Goal: Task Accomplishment & Management: Manage account settings

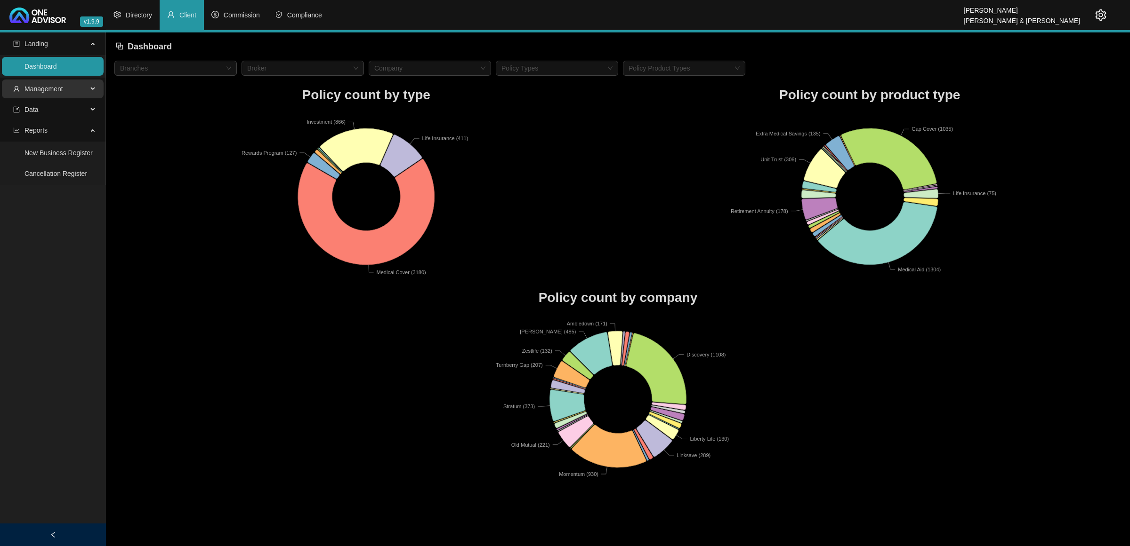
click at [48, 92] on span "Management" at bounding box center [43, 89] width 39 height 8
click at [41, 149] on link "Tasks" at bounding box center [32, 153] width 17 height 8
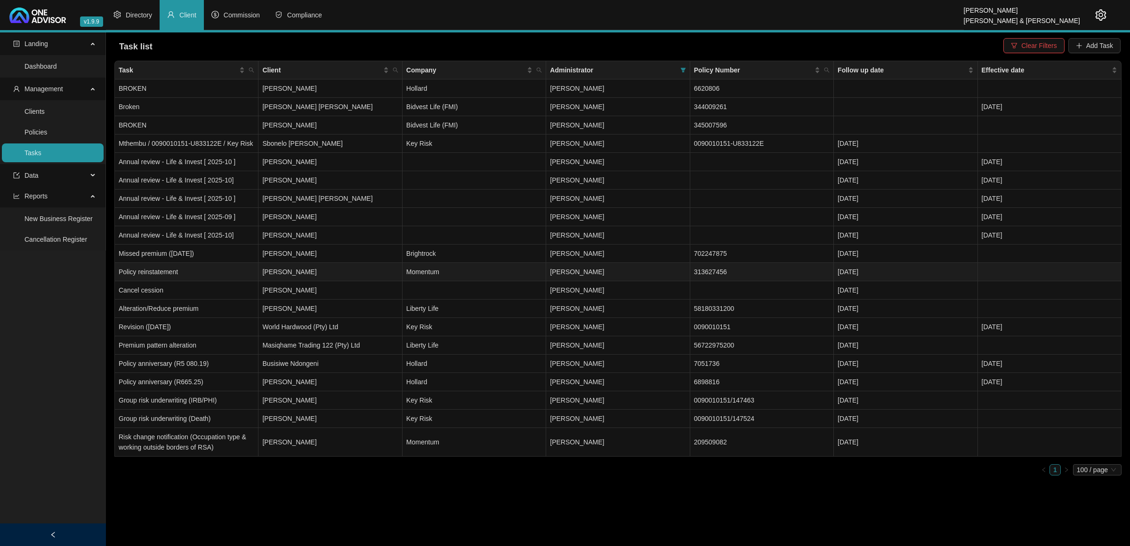
click at [333, 276] on td "[PERSON_NAME]" at bounding box center [330, 272] width 144 height 18
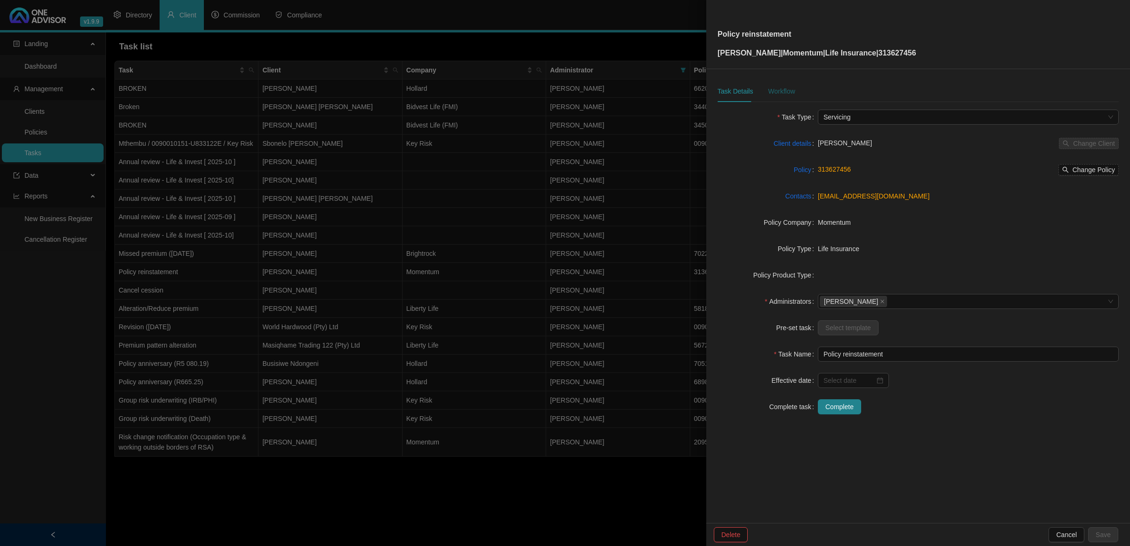
click at [778, 88] on div "Workflow" at bounding box center [781, 91] width 27 height 10
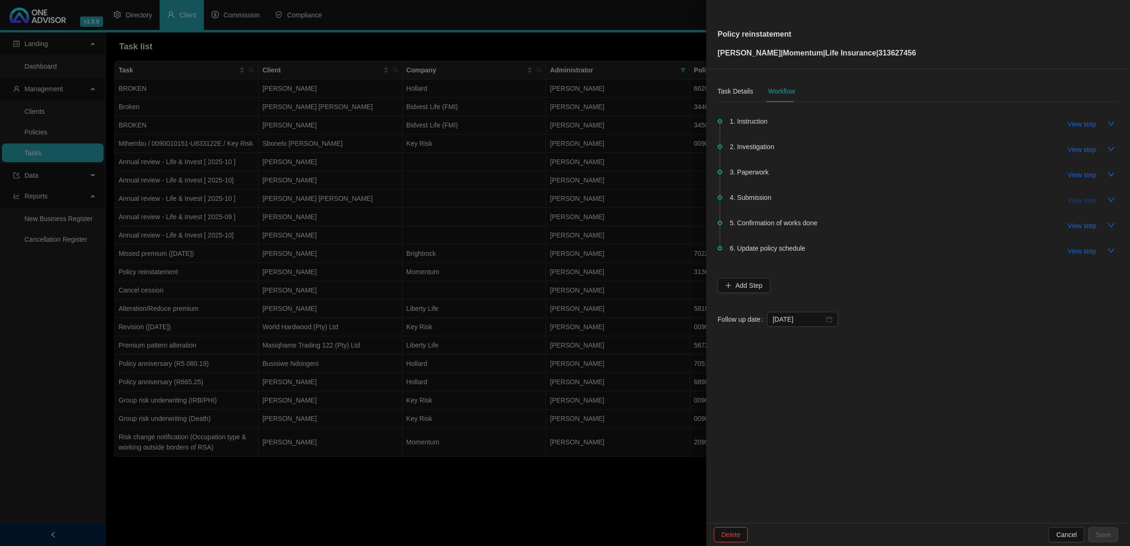
click at [1078, 200] on span "View step" at bounding box center [1081, 200] width 28 height 10
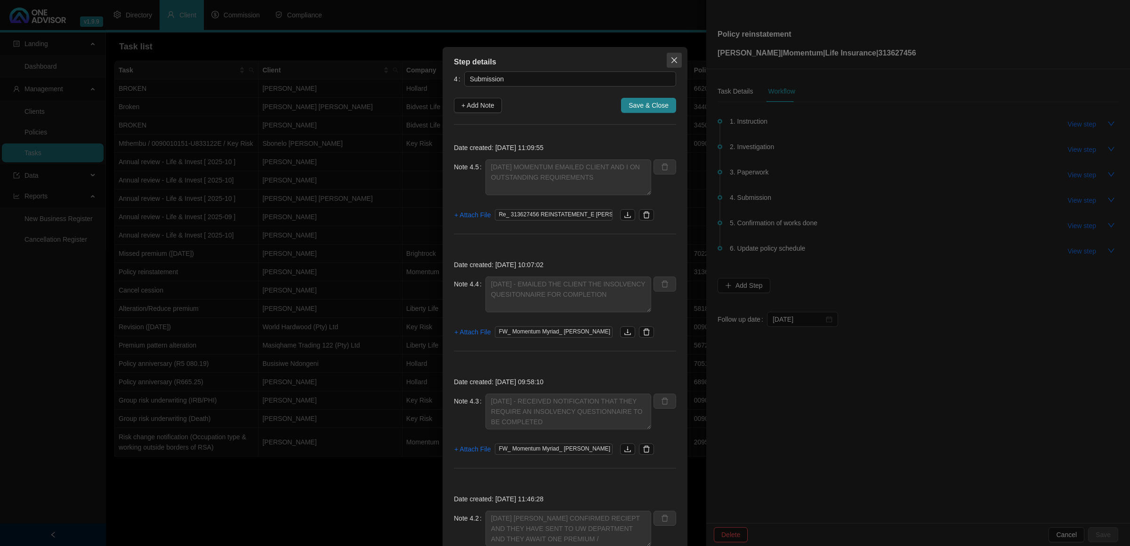
click at [670, 60] on icon "close" at bounding box center [674, 60] width 8 height 8
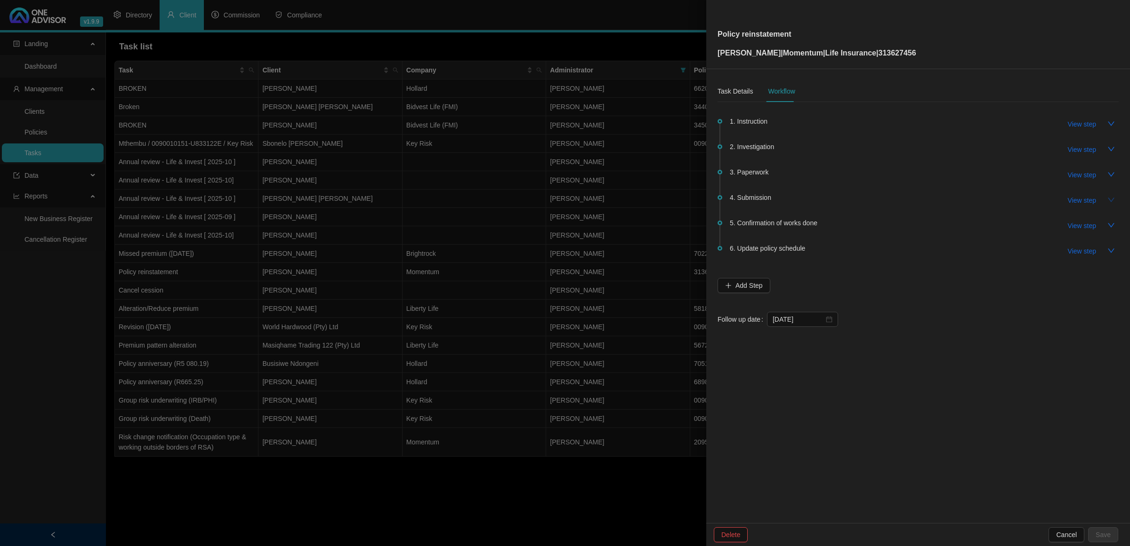
click at [1110, 200] on icon "down" at bounding box center [1111, 200] width 8 height 8
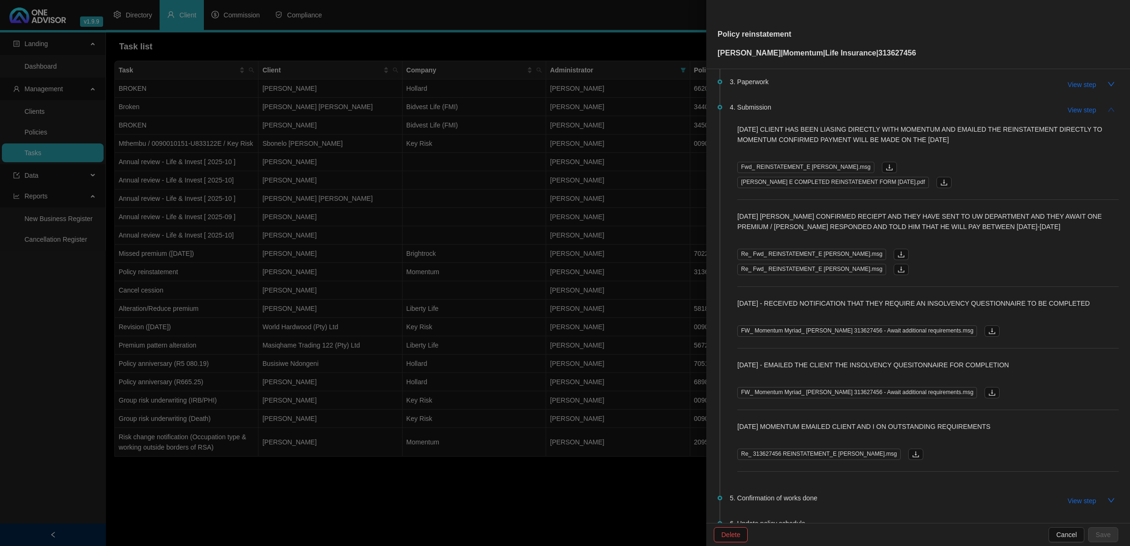
scroll to position [15, 0]
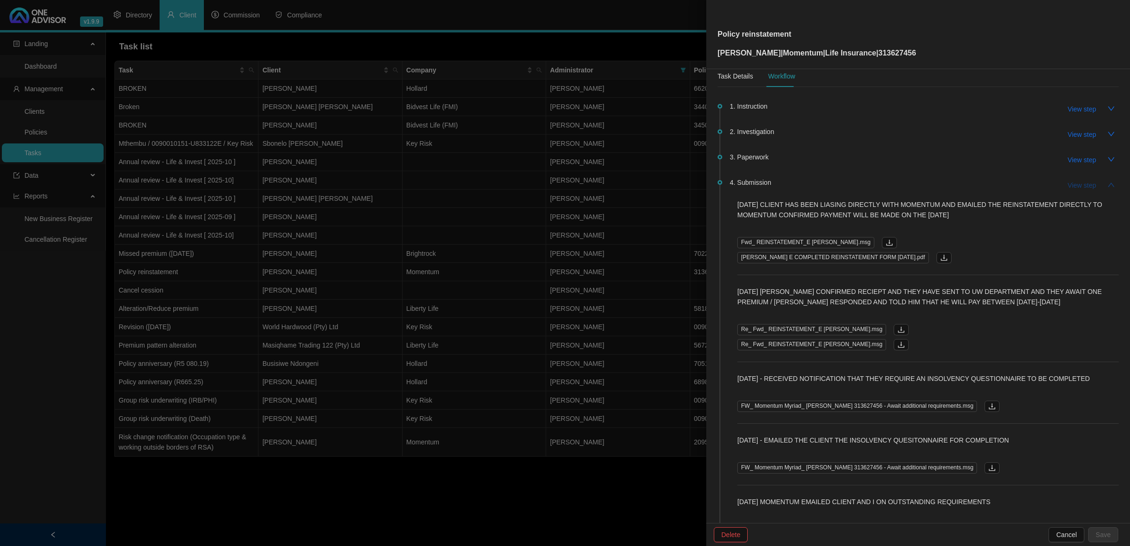
click at [1086, 187] on span "View step" at bounding box center [1081, 185] width 28 height 10
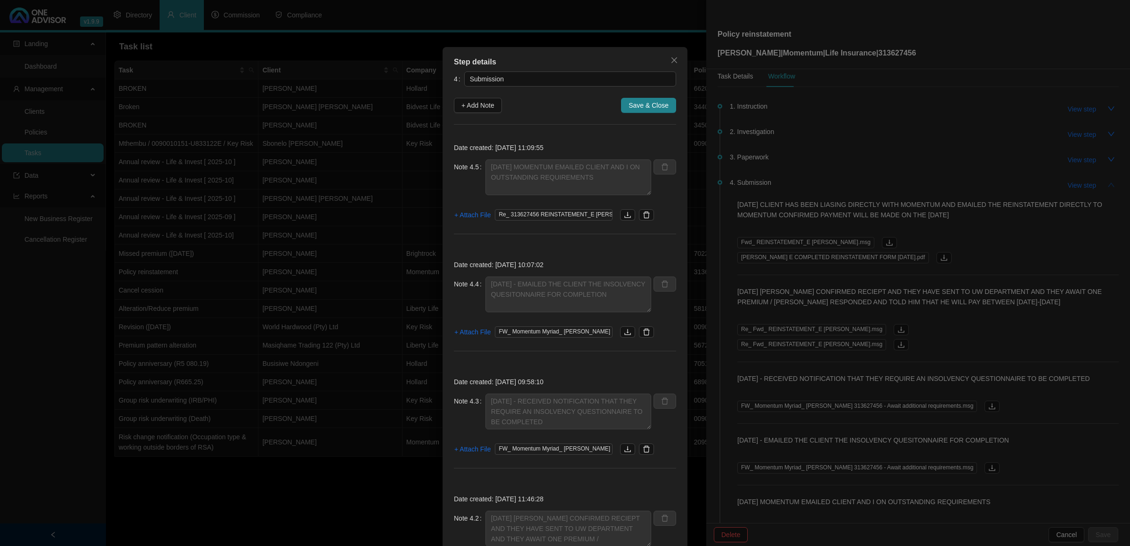
click at [1086, 188] on div "Step details 4 Submission + Add Note Save & Close Date created: [DATE] 11:09:55…" at bounding box center [565, 273] width 1130 height 546
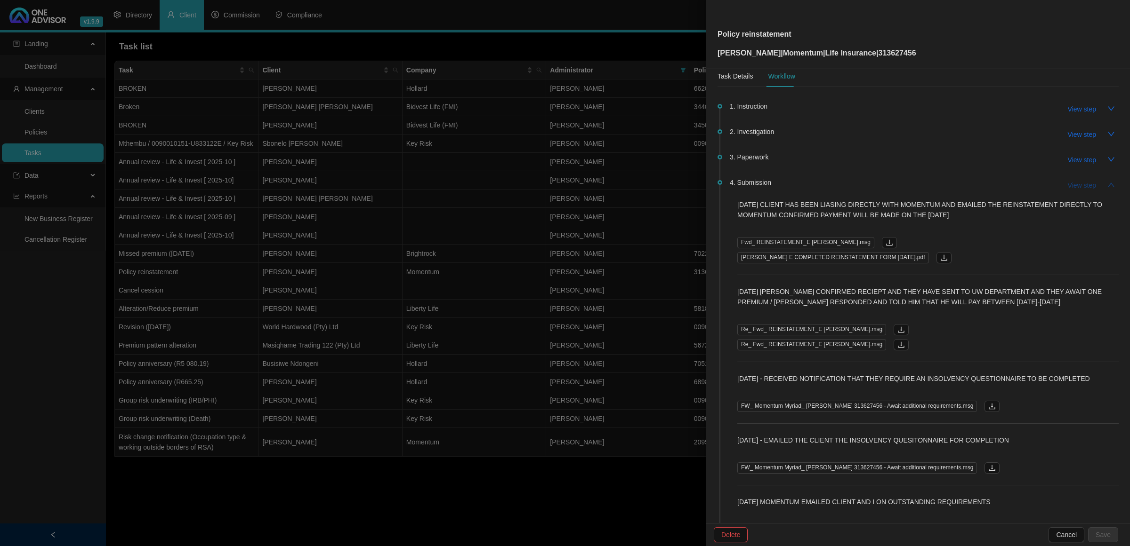
click at [1076, 183] on span "View step" at bounding box center [1081, 185] width 28 height 10
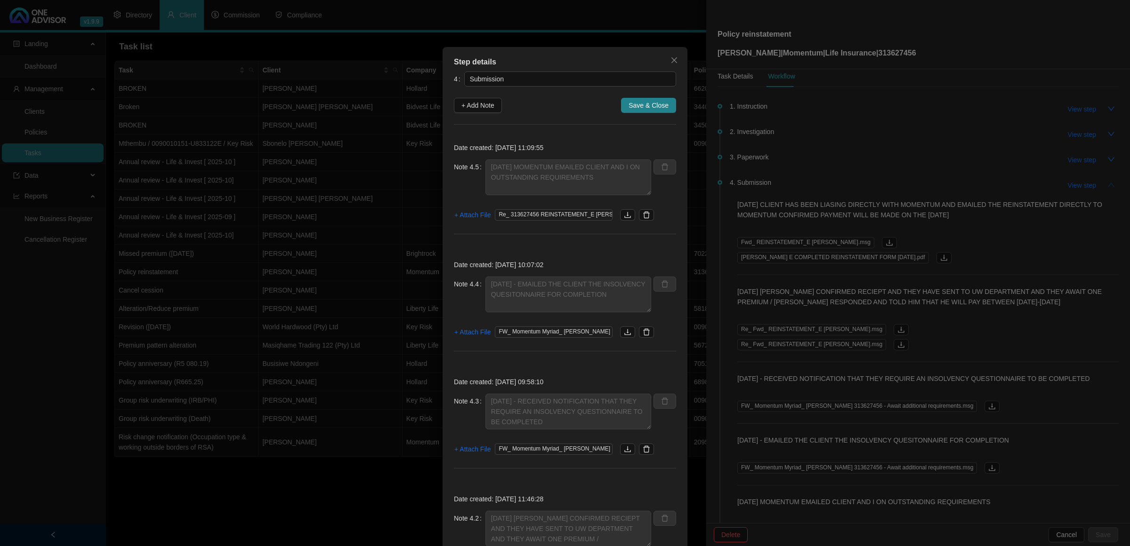
click at [1079, 181] on div "Step details 4 Submission + Add Note Save & Close Date created: [DATE] 11:09:55…" at bounding box center [565, 273] width 1130 height 546
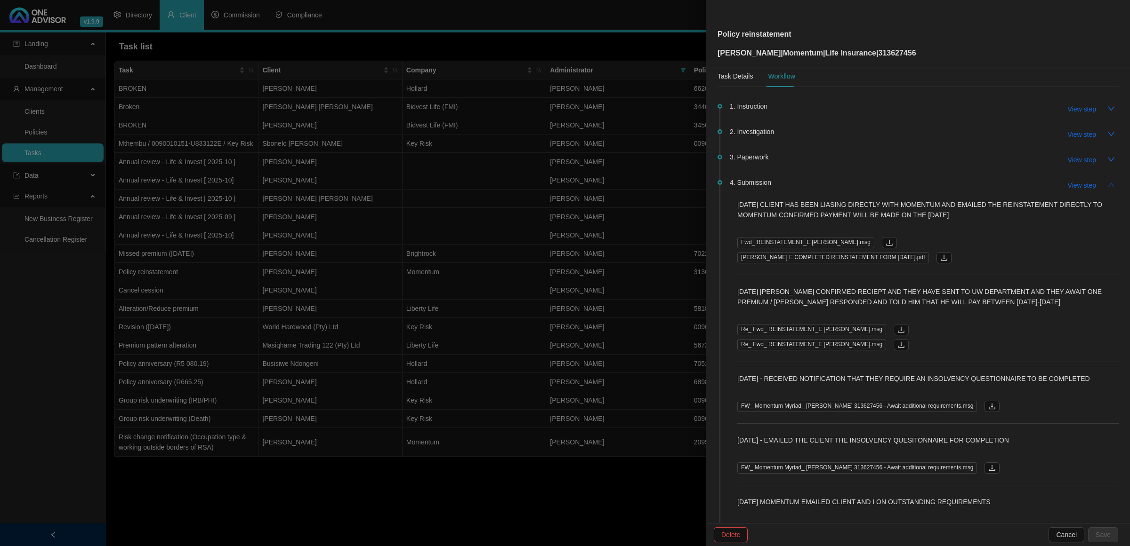
click at [1106, 184] on button "button" at bounding box center [1110, 184] width 15 height 15
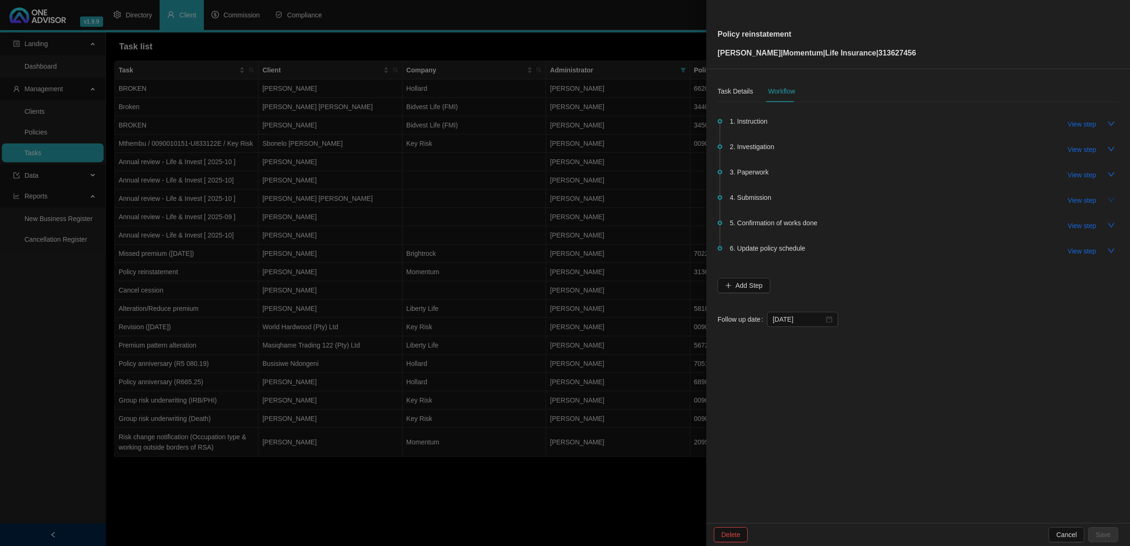
scroll to position [0, 0]
click at [757, 194] on span "4. Submission" at bounding box center [749, 197] width 41 height 10
click at [1080, 202] on span "View step" at bounding box center [1081, 200] width 28 height 10
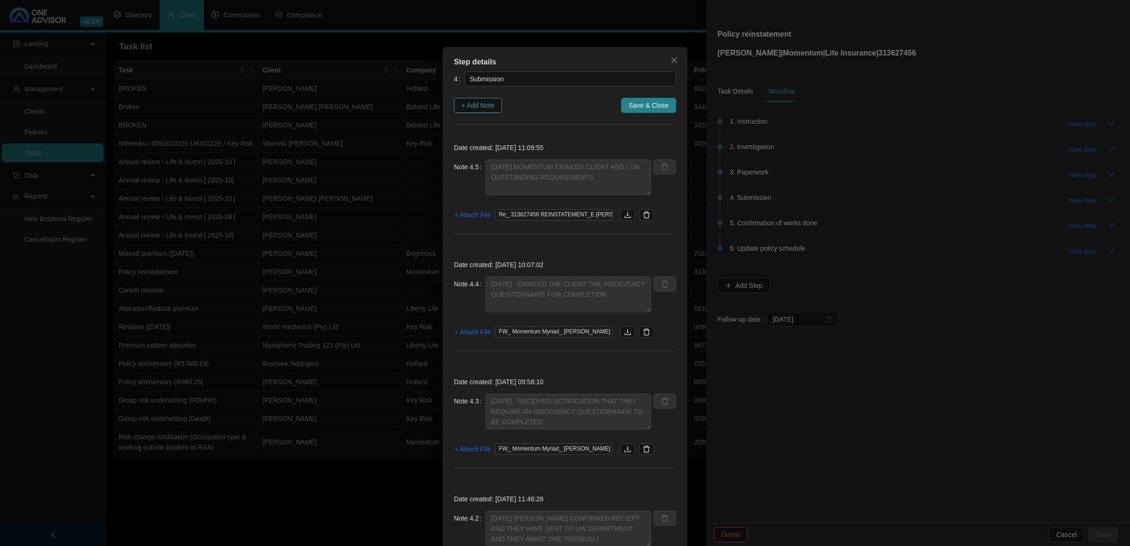
click at [479, 102] on span "+ Add Note" at bounding box center [477, 105] width 33 height 10
type textarea "[DATE] MOMENTUM EMAILED CLIENT AND I ON OUTSTANDING REQUIREMENTS"
type textarea "[DATE] - EMAILED THE CLIENT THE INSOLVENCY QUESITONNAIRE FOR COMPLETION"
type textarea "[DATE] - RECEIVED NOTIFICATION THAT THEY REQUIRE AN INSOLVENCY QUESTIONNAIRE TO…"
type textarea "[DATE] [PERSON_NAME] CONFIRMED RECIEPT AND THEY HAVE SENT TO UW DEPARTMENT AND …"
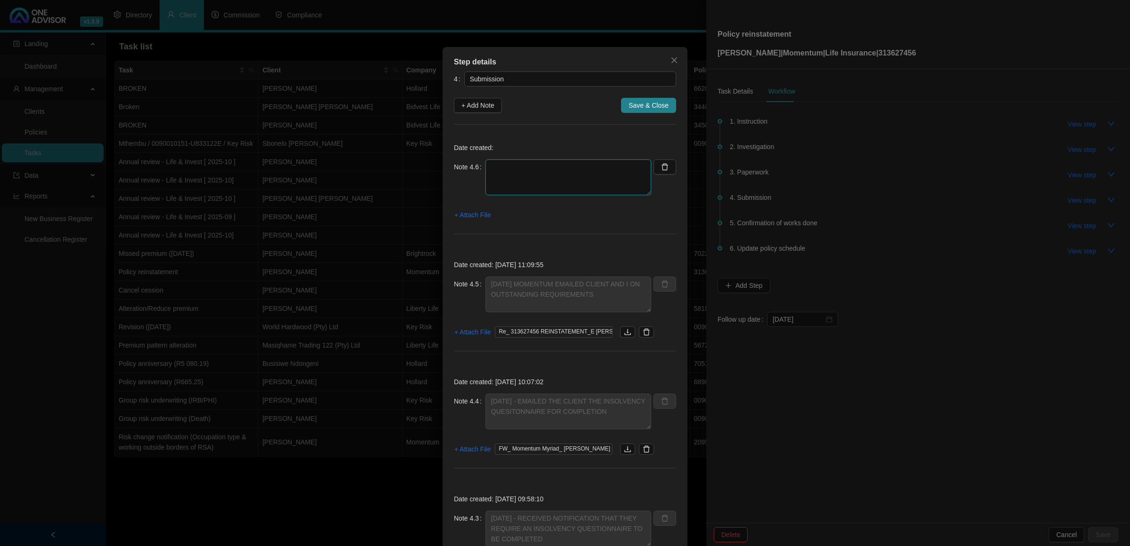
click at [526, 161] on textarea at bounding box center [568, 178] width 166 height 36
type textarea "[DATE] CLIENT FORWARDED THE INSOLVENCY QUESTIONNAIRE TO RELEVANT PERSON TO COMP…"
click at [463, 215] on span "+ Attach File" at bounding box center [472, 215] width 36 height 10
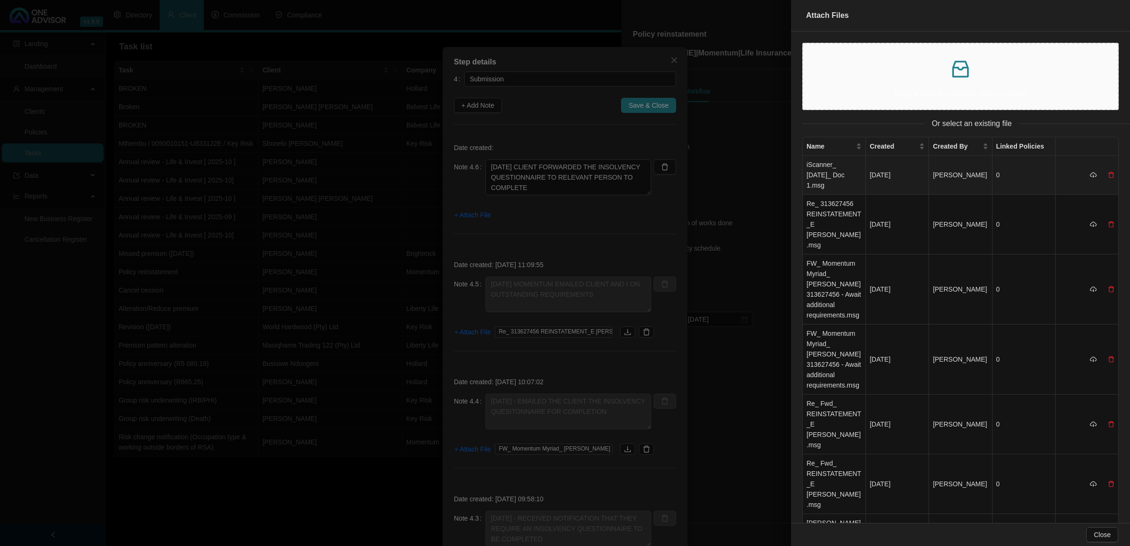
click at [826, 165] on td "iScanner_ [DATE]_ Doc 1.msg" at bounding box center [833, 175] width 63 height 39
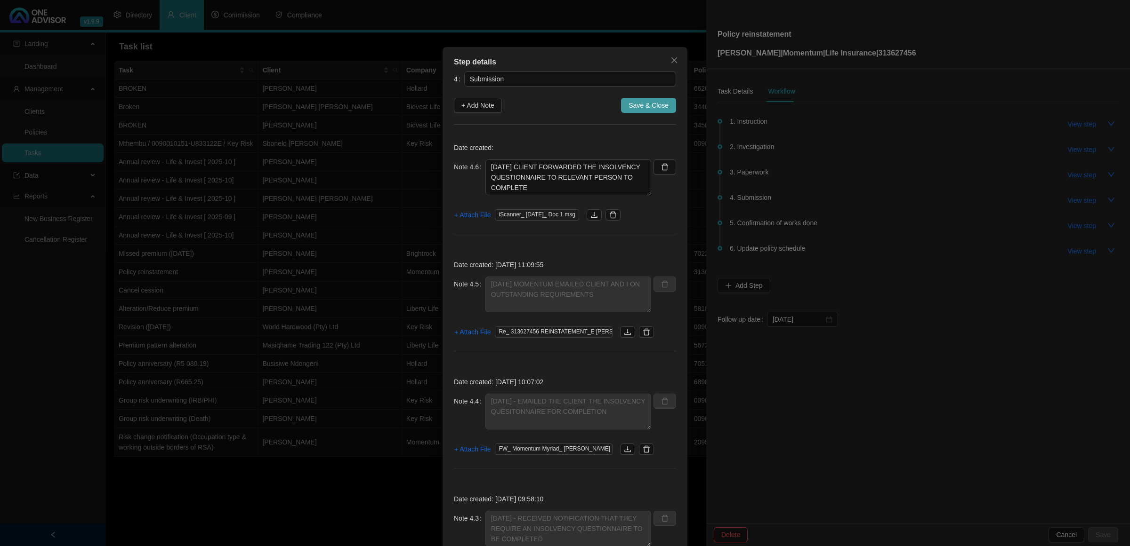
click at [652, 104] on span "Save & Close" at bounding box center [648, 105] width 40 height 10
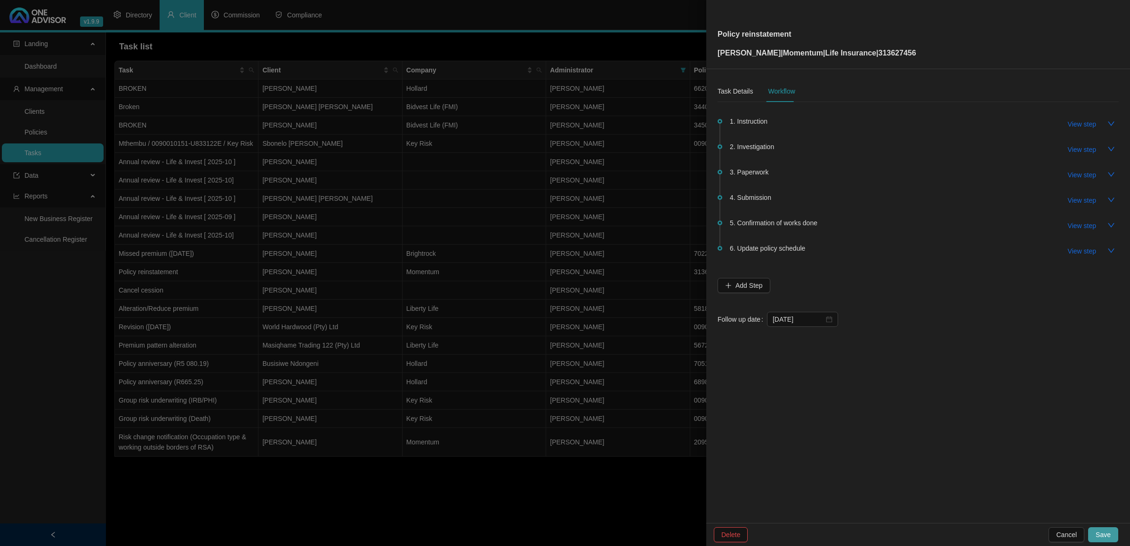
click at [1106, 537] on span "Save" at bounding box center [1102, 535] width 15 height 10
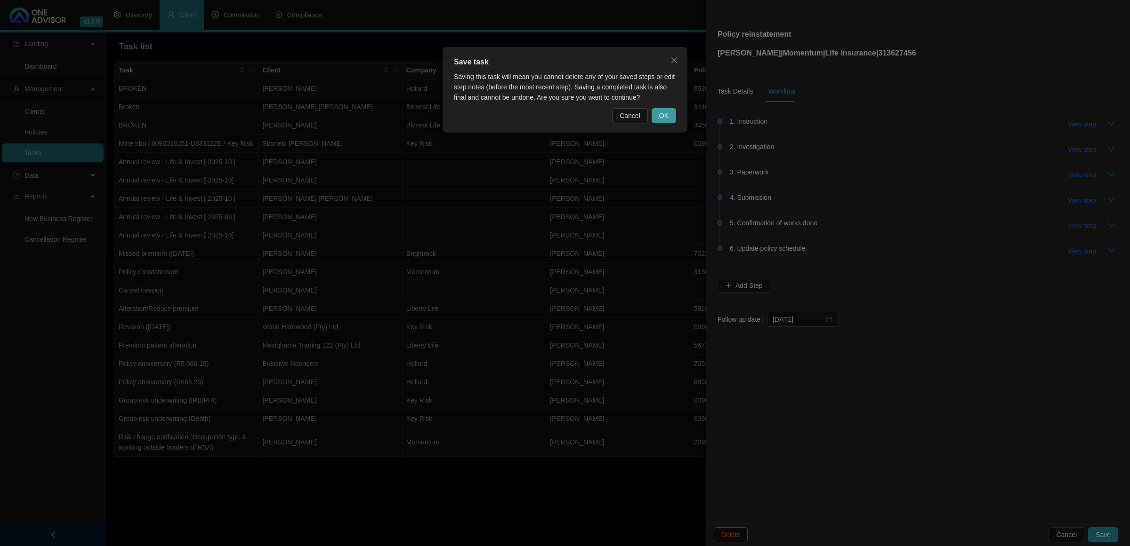
click at [657, 114] on button "OK" at bounding box center [663, 115] width 24 height 15
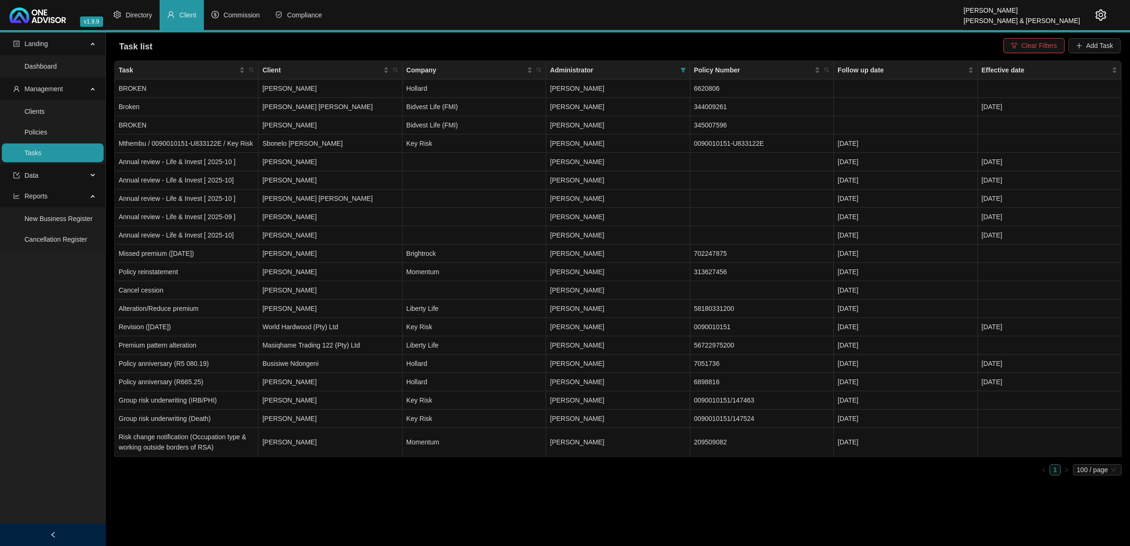
click at [41, 152] on link "Tasks" at bounding box center [32, 153] width 17 height 8
click at [248, 72] on icon "search" at bounding box center [251, 70] width 6 height 6
type input "clowes"
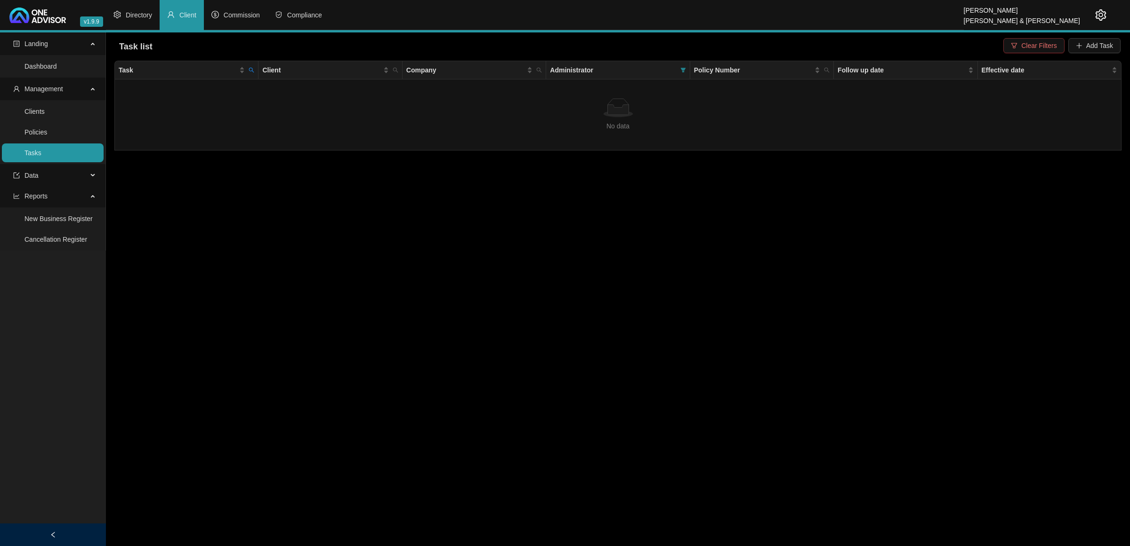
click at [1021, 48] on button "Clear Filters" at bounding box center [1033, 45] width 61 height 15
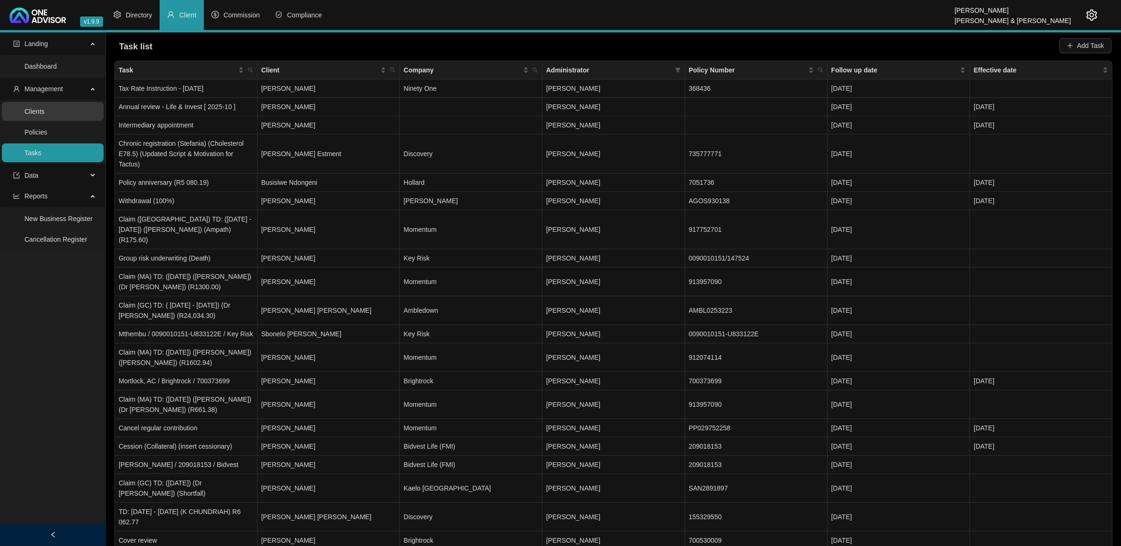
click at [45, 108] on link "Clients" at bounding box center [34, 112] width 20 height 8
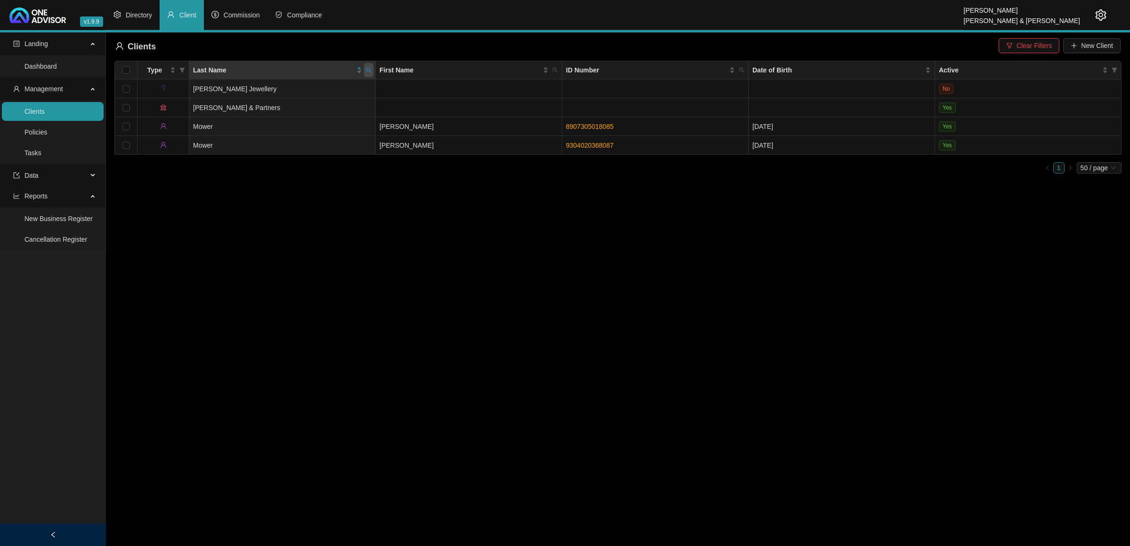
click at [366, 68] on icon "search" at bounding box center [369, 70] width 6 height 6
type input "clowes"
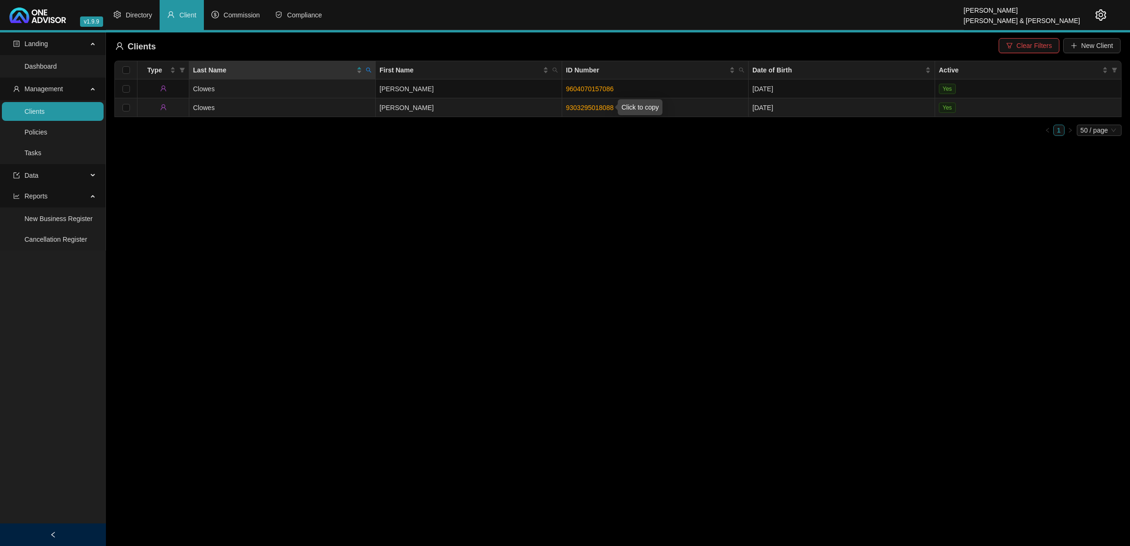
click at [594, 106] on link "9303295018088" at bounding box center [590, 108] width 48 height 8
